Goal: Task Accomplishment & Management: Use online tool/utility

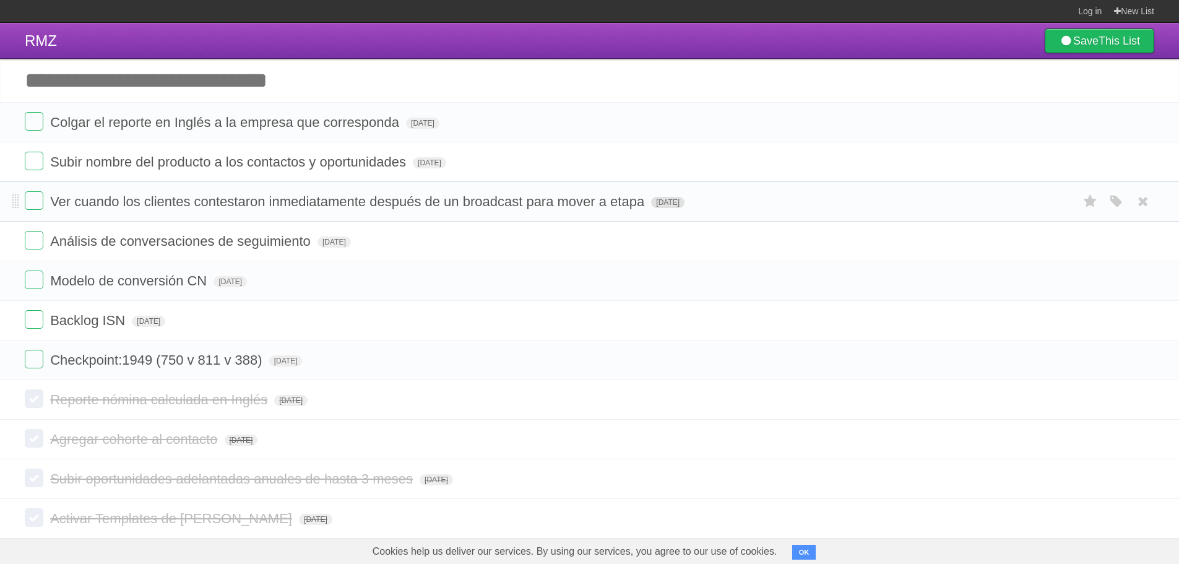
click at [680, 204] on span "[DATE]" at bounding box center [667, 202] width 33 height 11
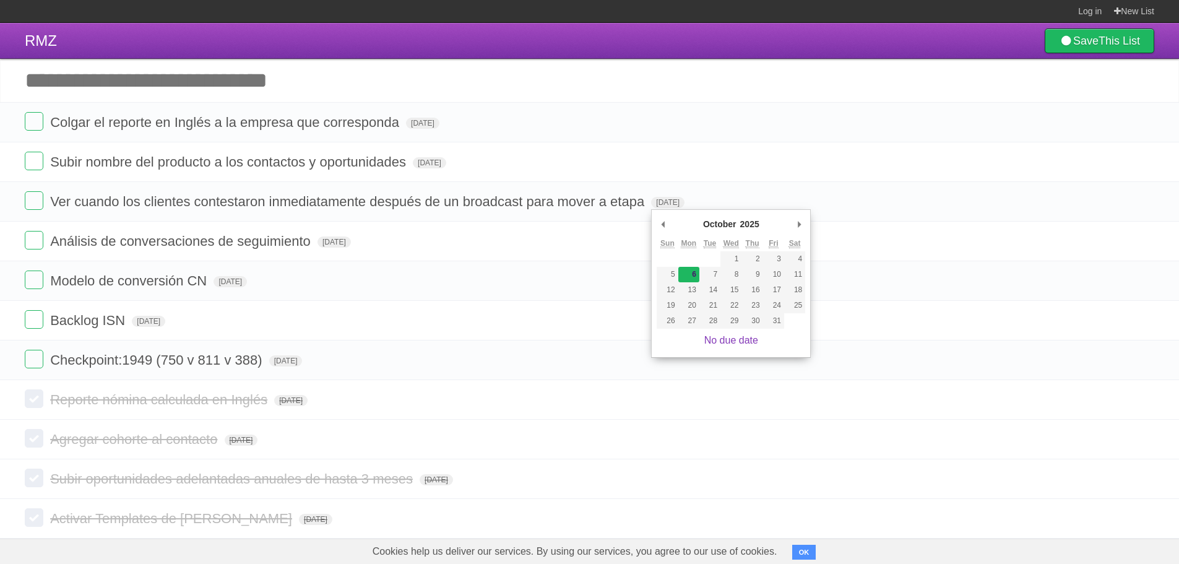
type span "[DATE]"
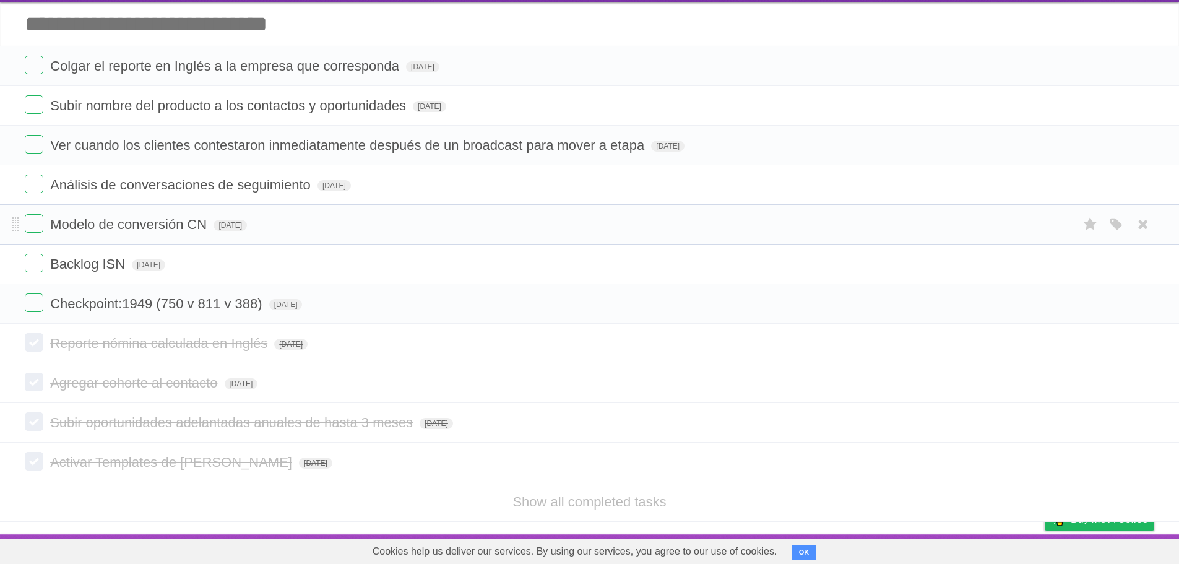
scroll to position [58, 0]
click at [152, 262] on span "[DATE]" at bounding box center [148, 264] width 33 height 11
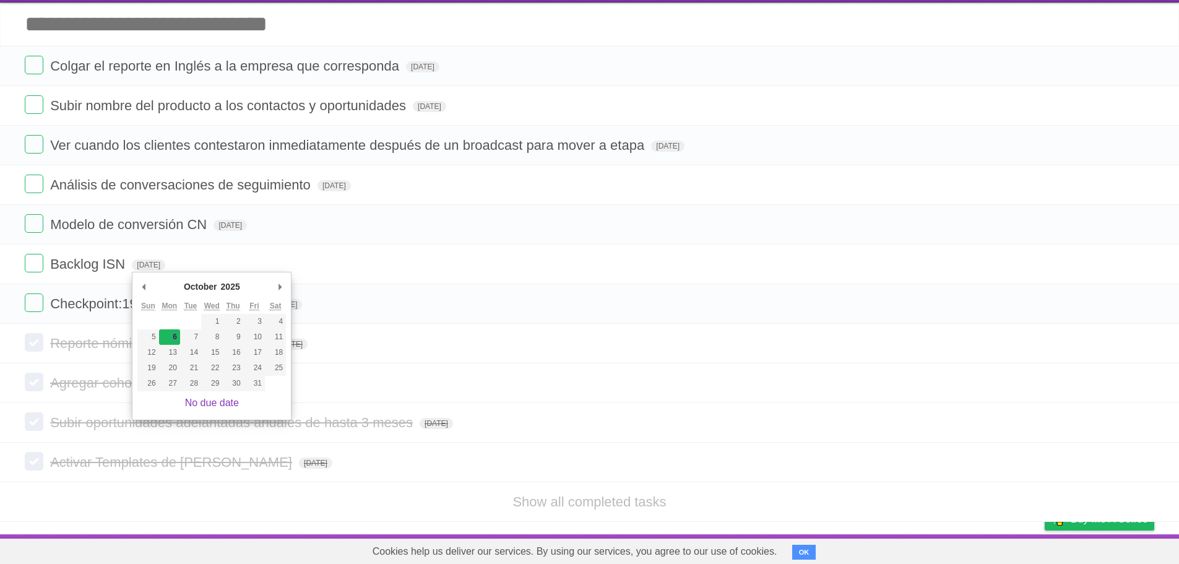
type span "[DATE]"
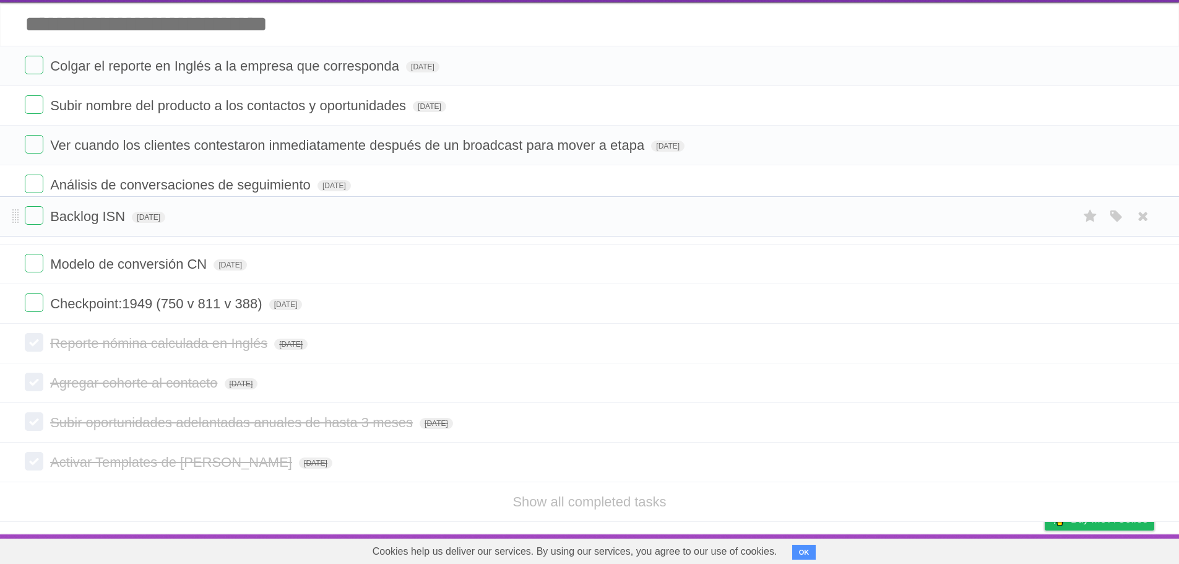
scroll to position [18, 0]
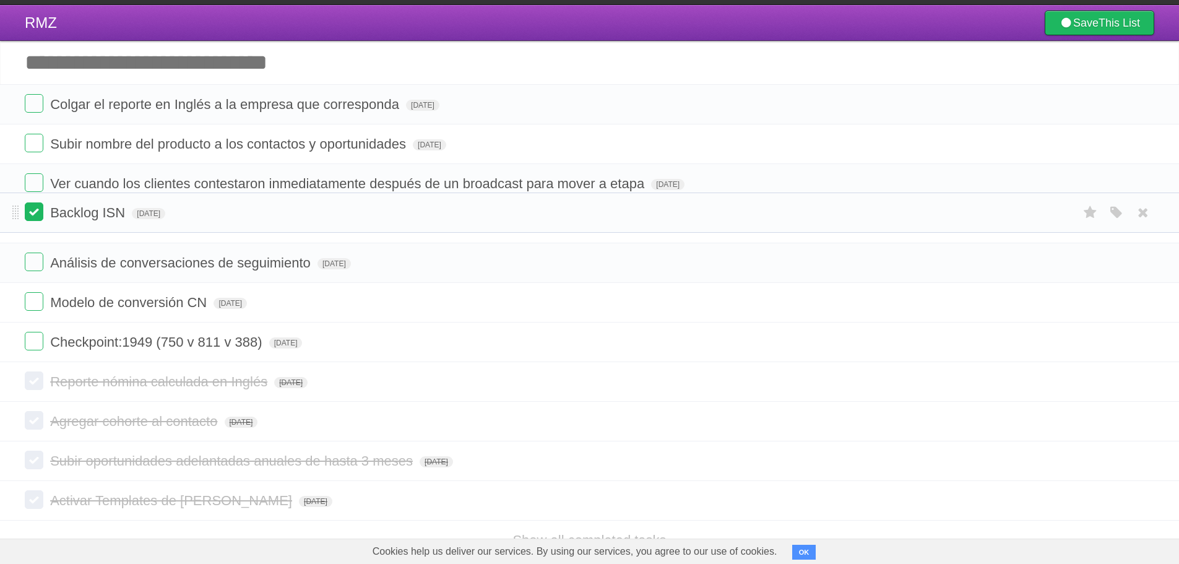
drag, startPoint x: 15, startPoint y: 264, endPoint x: 36, endPoint y: 212, distance: 55.5
click at [36, 212] on li "Backlog ISN [DATE] White Red Blue Green Purple Orange" at bounding box center [589, 213] width 1179 height 40
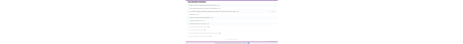
scroll to position [0, 0]
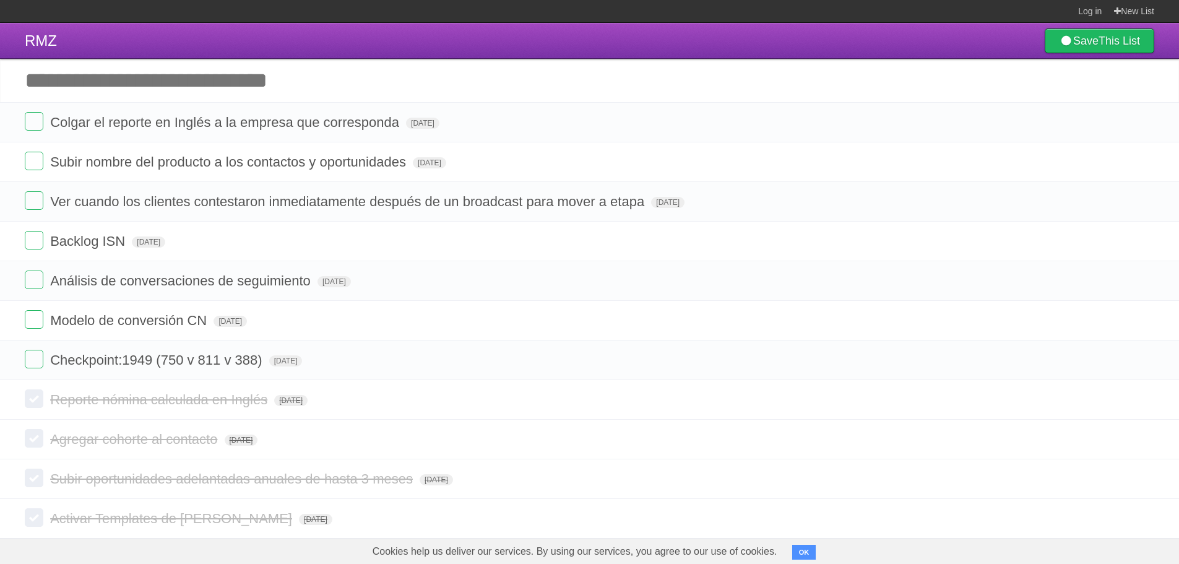
click at [248, 90] on input "Add another task" at bounding box center [589, 80] width 1179 height 43
type input "**********"
click input "*********" at bounding box center [0, 0] width 0 height 0
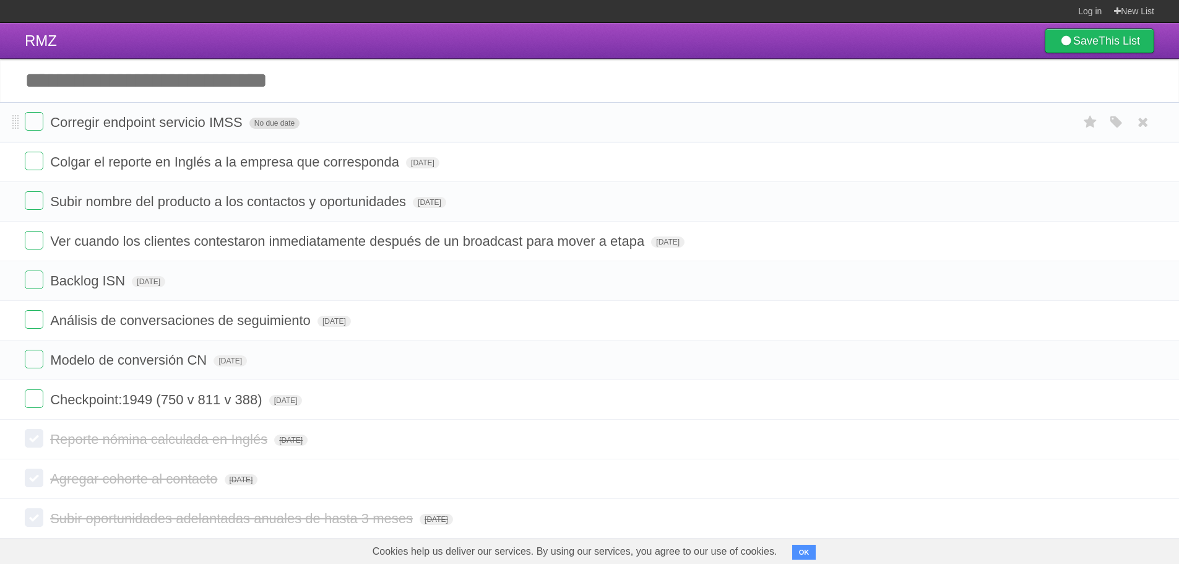
click at [289, 128] on span "No due date" at bounding box center [274, 123] width 50 height 11
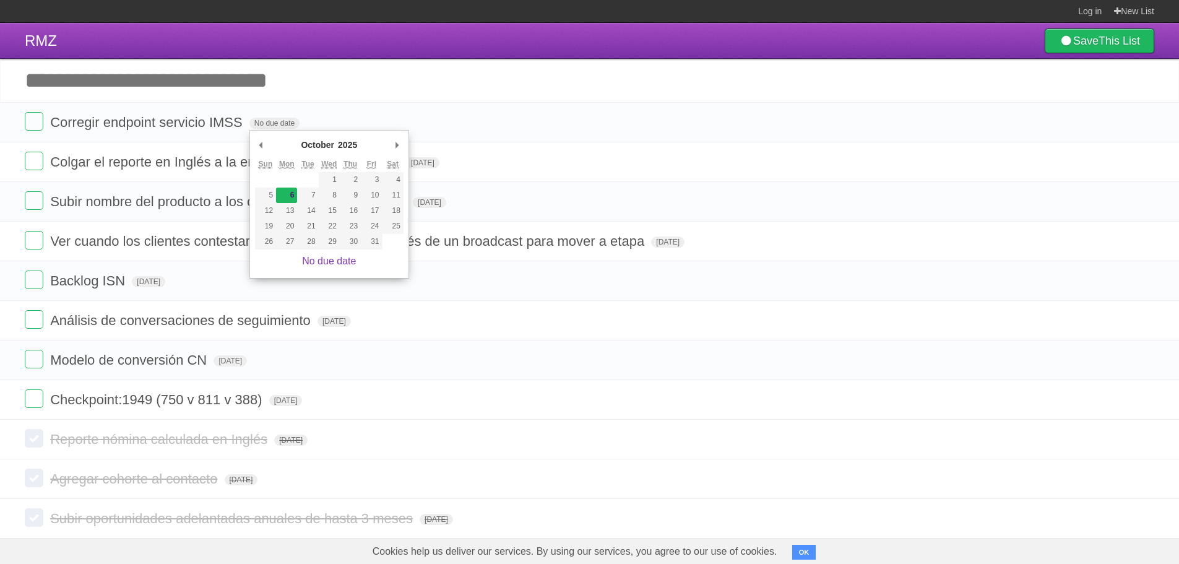
type span "[DATE]"
